Goal: Task Accomplishment & Management: Manage account settings

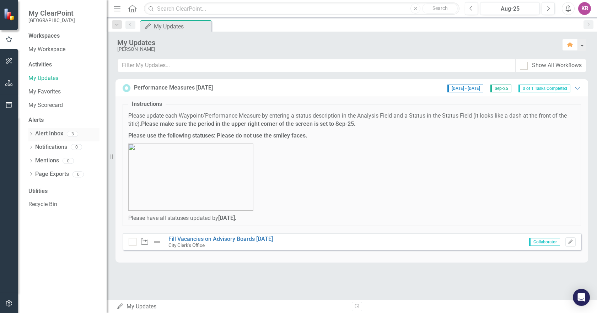
click at [53, 134] on link "Alert Inbox" at bounding box center [49, 134] width 28 height 8
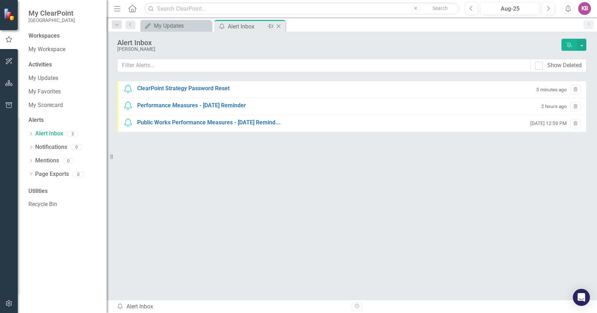
click at [238, 25] on div "Alert Inbox" at bounding box center [247, 26] width 38 height 9
click at [185, 25] on div "My Updates" at bounding box center [177, 25] width 47 height 9
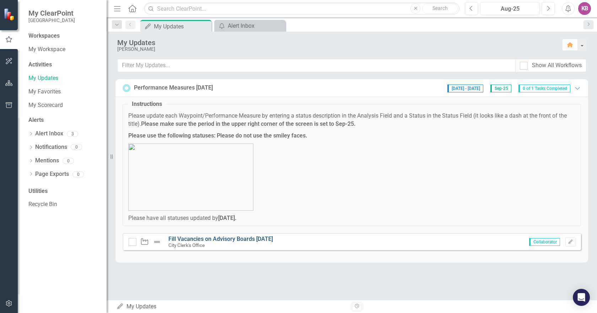
click at [198, 237] on link "Fill Vacancies on Advisory Boards [DATE]" at bounding box center [220, 238] width 104 height 7
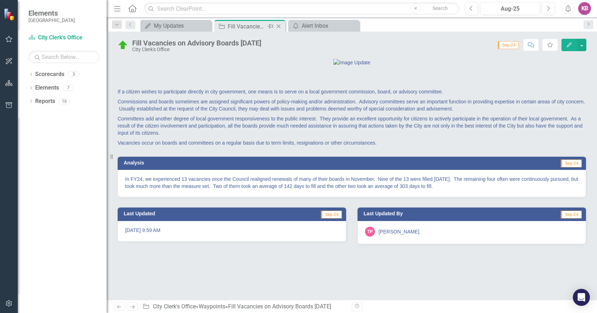
click at [235, 28] on div "Fill Vacancies on Advisory Boards [DATE]" at bounding box center [247, 26] width 38 height 9
click at [42, 16] on span "Elements" at bounding box center [51, 13] width 47 height 9
click at [172, 25] on div "My Updates" at bounding box center [177, 25] width 47 height 9
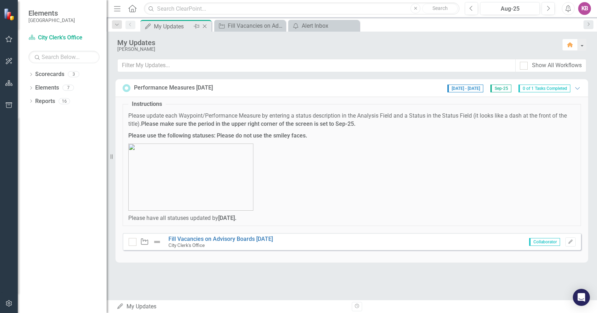
click at [171, 26] on div "My Updates" at bounding box center [173, 26] width 38 height 9
click at [546, 88] on span "0 of 1 Tasks Completed" at bounding box center [544, 89] width 52 height 8
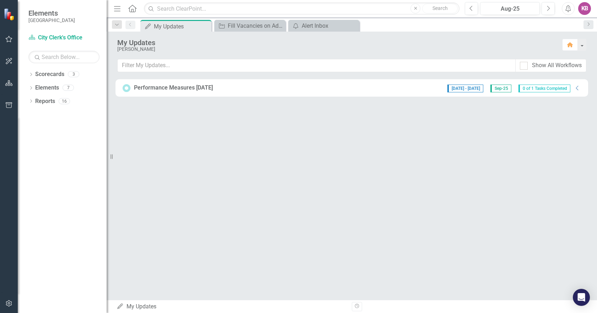
click at [546, 88] on span "0 of 1 Tasks Completed" at bounding box center [544, 89] width 52 height 8
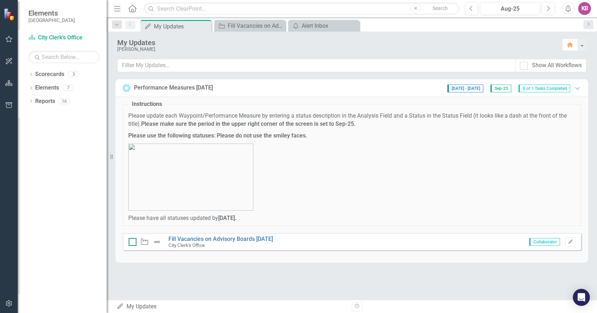
click at [129, 243] on div at bounding box center [133, 242] width 8 height 8
click at [129, 243] on input "checkbox" at bounding box center [131, 240] width 5 height 5
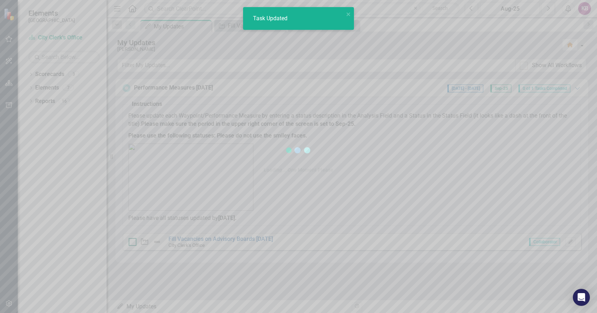
checkbox input "true"
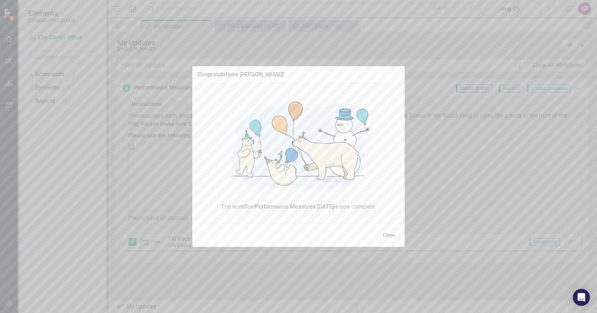
click at [389, 232] on button "Close" at bounding box center [388, 235] width 21 height 12
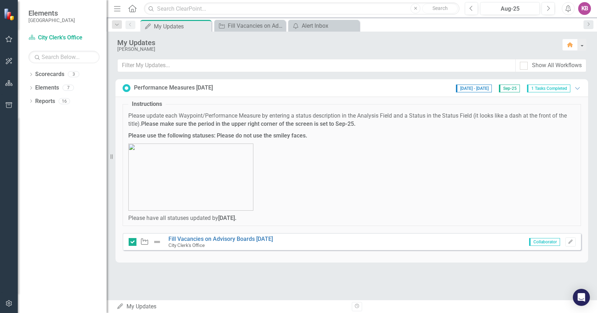
click at [506, 87] on span "Sep-25" at bounding box center [509, 89] width 21 height 8
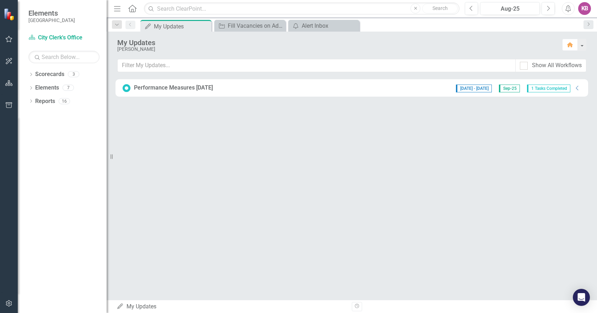
click at [506, 87] on span "Sep-25" at bounding box center [509, 89] width 21 height 8
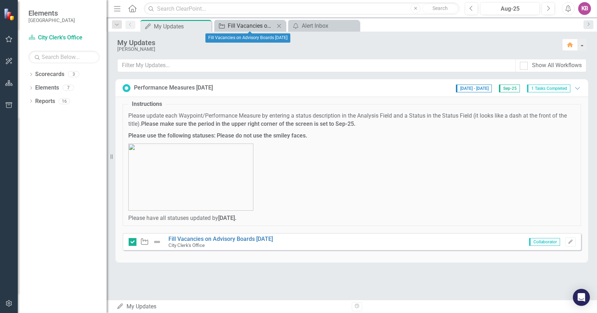
click at [241, 23] on div "Fill Vacancies on Advisory Boards [DATE]" at bounding box center [251, 25] width 47 height 9
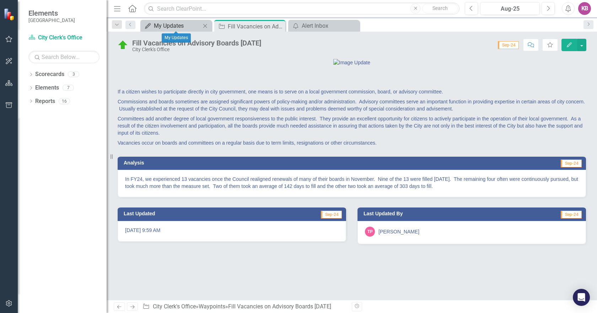
click at [191, 25] on div "My Updates" at bounding box center [177, 25] width 47 height 9
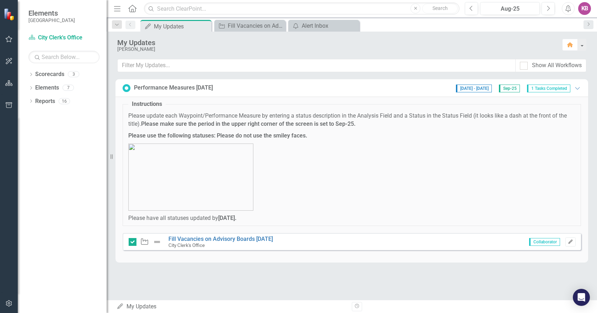
click at [570, 243] on icon "Edit" at bounding box center [570, 242] width 5 height 4
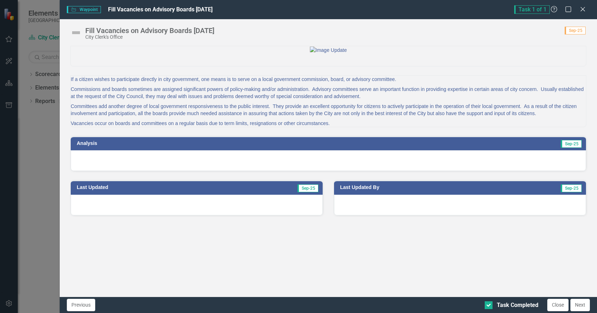
click at [192, 54] on div at bounding box center [328, 49] width 515 height 7
drag, startPoint x: 163, startPoint y: 188, endPoint x: 163, endPoint y: 193, distance: 5.0
click at [163, 171] on div at bounding box center [328, 160] width 515 height 21
click at [570, 148] on span "Sep-25" at bounding box center [570, 144] width 21 height 8
click at [83, 146] on h3 "Analysis" at bounding box center [199, 143] width 245 height 5
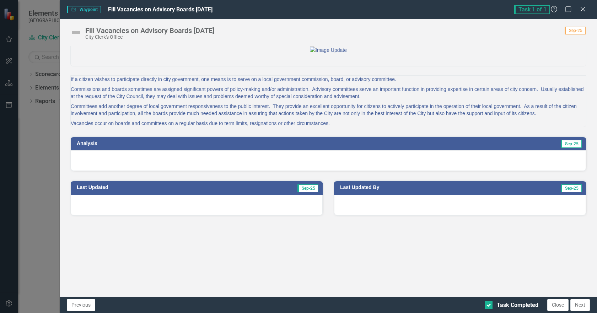
click at [110, 171] on div at bounding box center [328, 160] width 515 height 21
drag, startPoint x: 88, startPoint y: 180, endPoint x: 101, endPoint y: 188, distance: 14.4
click at [89, 146] on h3 "Analysis" at bounding box center [199, 143] width 245 height 5
click at [104, 171] on div at bounding box center [328, 160] width 515 height 21
click at [573, 148] on span "Sep-25" at bounding box center [570, 144] width 21 height 8
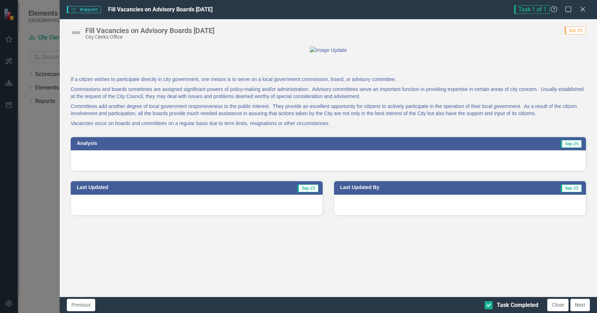
click at [117, 171] on div at bounding box center [328, 160] width 515 height 21
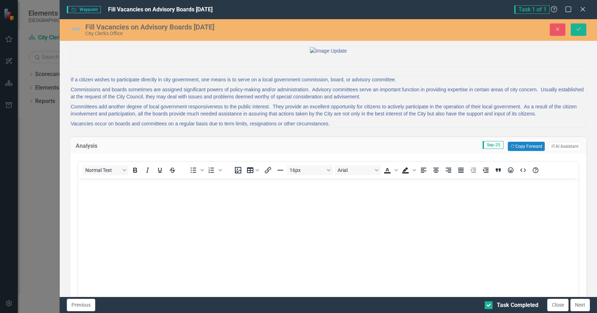
click at [109, 192] on body "Rich Text Area. Press ALT-0 for help." at bounding box center [328, 231] width 500 height 107
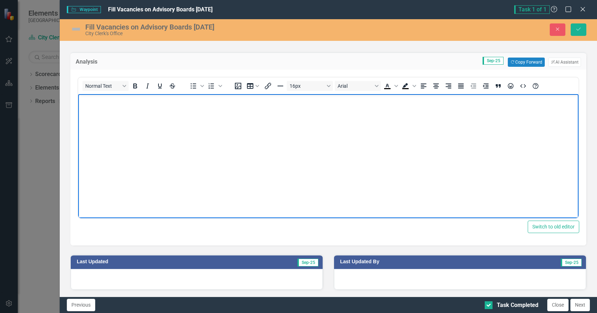
scroll to position [50, 0]
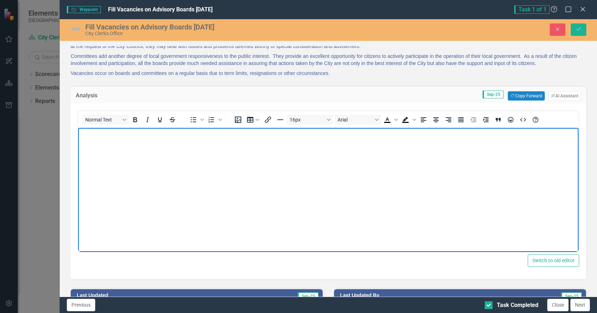
click at [168, 140] on body "Rich Text Area. Press ALT-0 for help." at bounding box center [328, 181] width 500 height 107
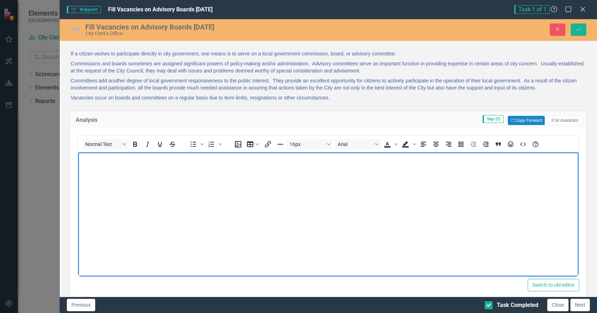
scroll to position [0, 0]
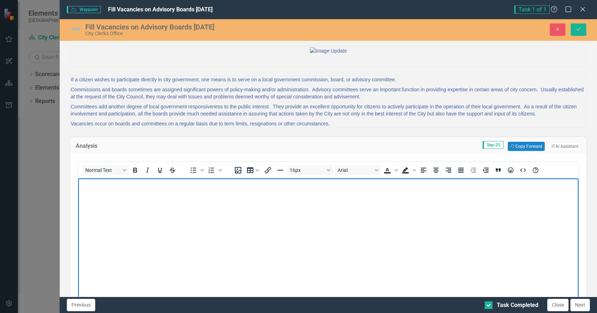
click at [191, 196] on body "Rich Text Area. Press ALT-0 for help." at bounding box center [328, 231] width 500 height 107
click at [279, 192] on body "Rich Text Area. Press ALT-0 for help." at bounding box center [328, 231] width 500 height 107
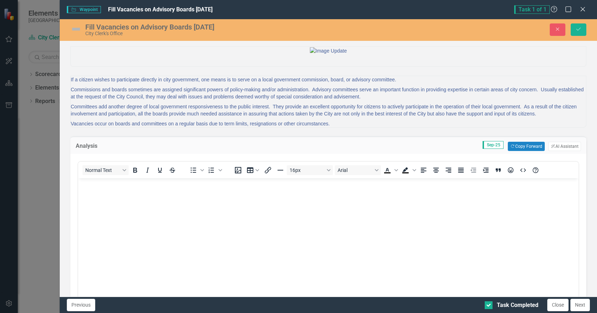
click at [452, 102] on p "Commissions and boards sometimes are assigned significant powers of policy-maki…" at bounding box center [328, 93] width 515 height 17
click at [196, 193] on body "Rich Text Area. Press ALT-0 for help." at bounding box center [328, 231] width 500 height 107
drag, startPoint x: 557, startPoint y: 29, endPoint x: 505, endPoint y: 77, distance: 70.6
click at [557, 30] on icon "button" at bounding box center [557, 29] width 3 height 3
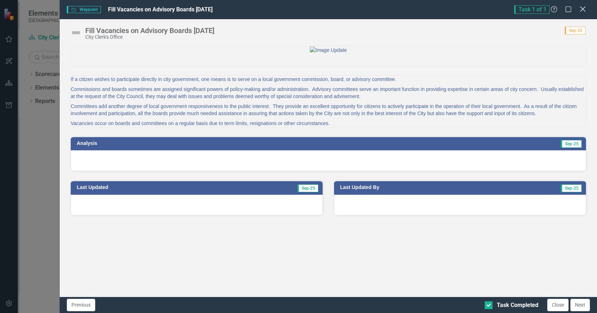
click at [584, 10] on icon "Close" at bounding box center [582, 9] width 9 height 7
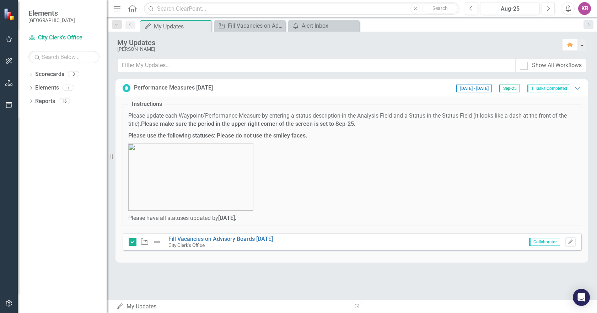
click at [180, 153] on img at bounding box center [190, 176] width 125 height 67
click at [183, 151] on img at bounding box center [190, 176] width 125 height 67
click at [132, 151] on img at bounding box center [190, 176] width 125 height 67
click at [179, 240] on link "Fill Vacancies on Advisory Boards [DATE]" at bounding box center [220, 238] width 104 height 7
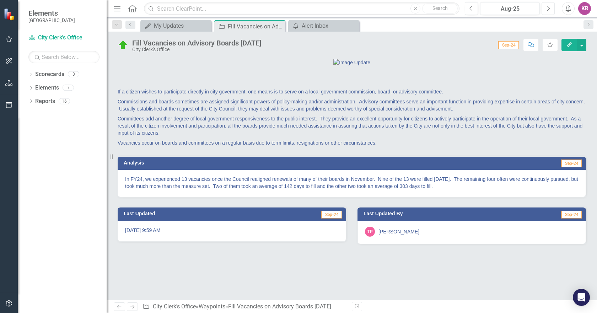
click at [546, 11] on button "Next" at bounding box center [547, 8] width 13 height 13
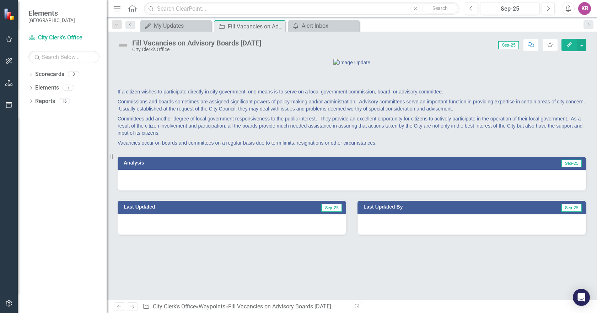
click at [568, 45] on icon "Edit" at bounding box center [569, 44] width 6 height 5
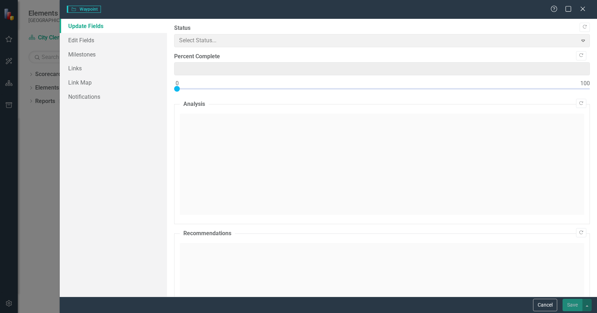
type input "0"
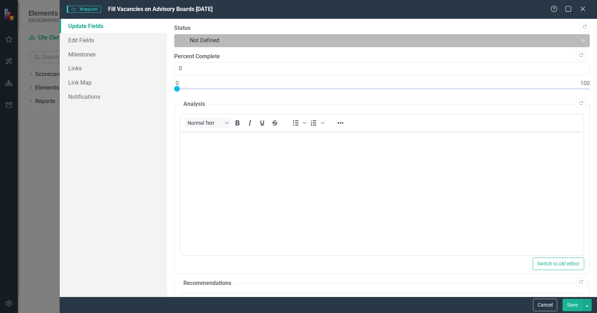
click at [265, 37] on div at bounding box center [376, 41] width 394 height 10
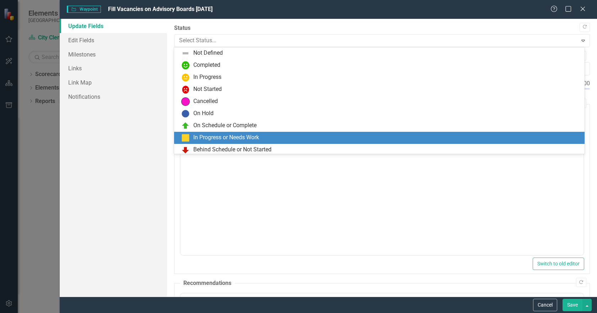
click at [244, 139] on div "In Progress or Needs Work" at bounding box center [226, 138] width 66 height 8
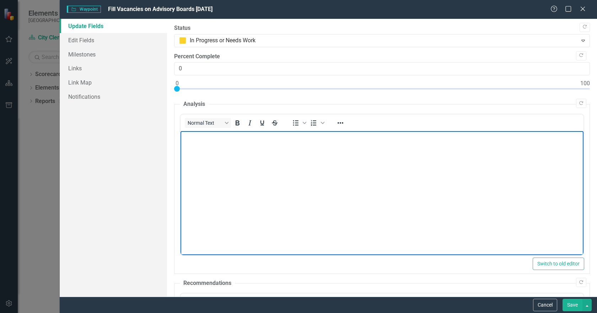
click at [229, 143] on body "Rich Text Area. Press ALT-0 for help." at bounding box center [381, 184] width 403 height 107
click at [270, 137] on p "Vacancies occur sporadically and" at bounding box center [381, 137] width 399 height 9
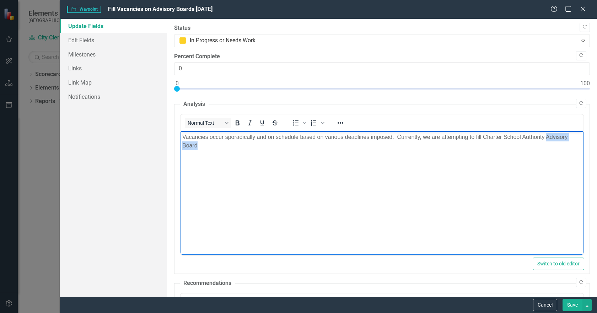
click at [547, 146] on p "Vacancies occur sporadically and on schedule based on various deadlines imposed…" at bounding box center [381, 141] width 399 height 17
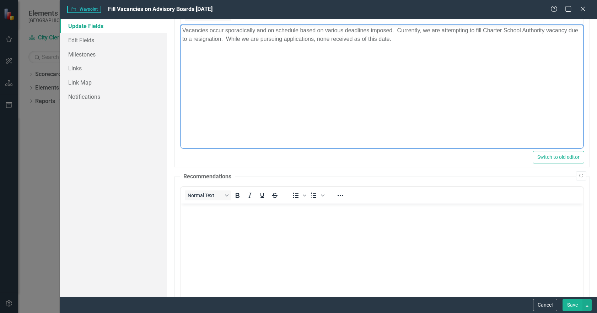
scroll to position [71, 0]
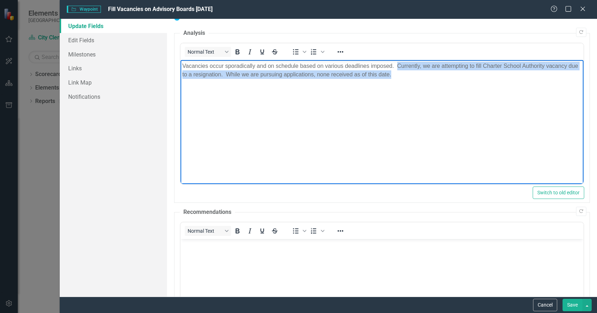
drag, startPoint x: 397, startPoint y: 66, endPoint x: 417, endPoint y: 79, distance: 23.5
click at [417, 79] on body "Vacancies occur sporadically and on schedule based on various deadlines imposed…" at bounding box center [381, 113] width 403 height 107
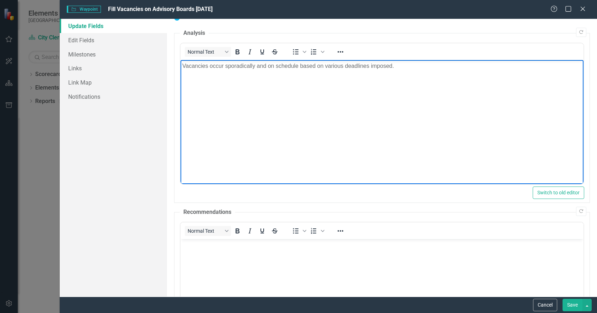
click at [402, 66] on p "Vacancies occur sporadically and on schedule based on various deadlines imposed." at bounding box center [381, 66] width 399 height 9
drag, startPoint x: 225, startPoint y: 65, endPoint x: 226, endPoint y: 61, distance: 4.0
click at [225, 63] on p "Vacancies occur sporadically and on schedule based on various deadlines imposed…" at bounding box center [381, 66] width 399 height 9
click at [437, 62] on body "Vacancies occur either sporadically and on schedule based on various deadlines …" at bounding box center [381, 113] width 403 height 107
click at [417, 65] on p "Vacancies occur either sporadically and on schedule based on various deadlines …" at bounding box center [381, 66] width 399 height 9
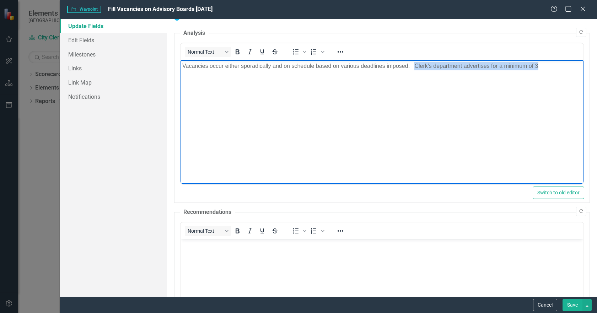
drag, startPoint x: 415, startPoint y: 65, endPoint x: 545, endPoint y: 70, distance: 130.1
click at [545, 70] on p "Vacancies occur either sporadically and on schedule based on various deadlines …" at bounding box center [381, 66] width 399 height 9
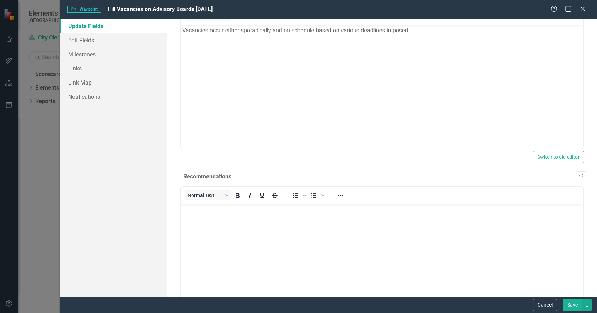
click at [571, 306] on button "Save" at bounding box center [572, 305] width 20 height 12
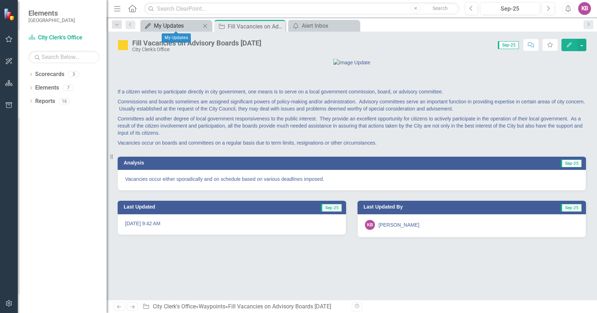
click at [176, 28] on div "My Updates" at bounding box center [177, 25] width 47 height 9
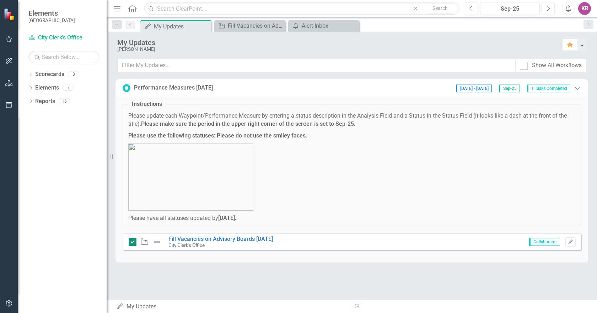
click at [129, 242] on input "checkbox" at bounding box center [131, 240] width 5 height 5
checkbox input "false"
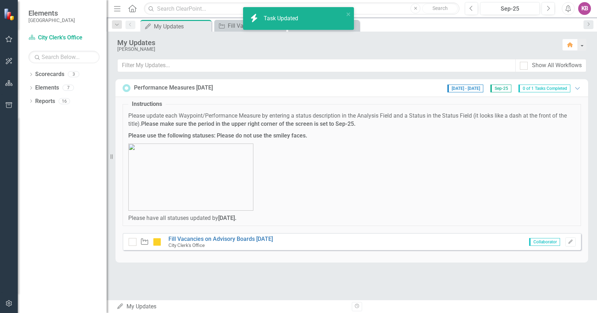
click at [418, 161] on p at bounding box center [351, 176] width 447 height 67
